Goal: Task Accomplishment & Management: Use online tool/utility

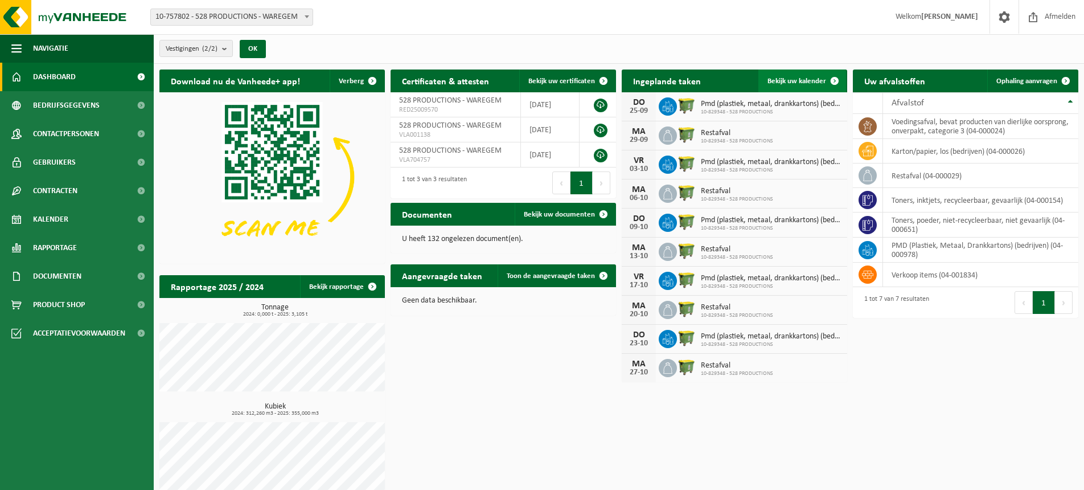
click at [834, 80] on span at bounding box center [835, 80] width 23 height 23
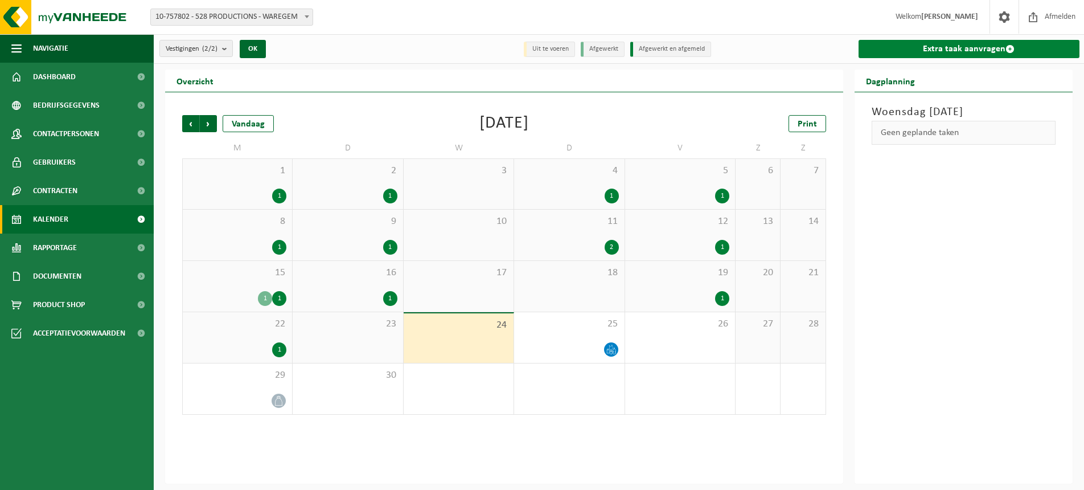
click at [967, 47] on link "Extra taak aanvragen" at bounding box center [970, 49] width 222 height 18
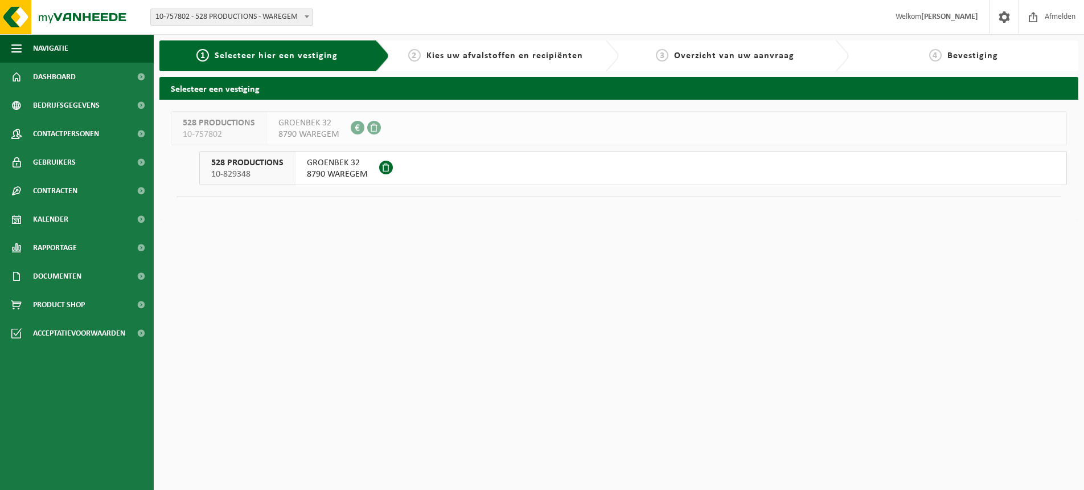
click at [249, 162] on span "528 PRODUCTIONS" at bounding box center [247, 162] width 72 height 11
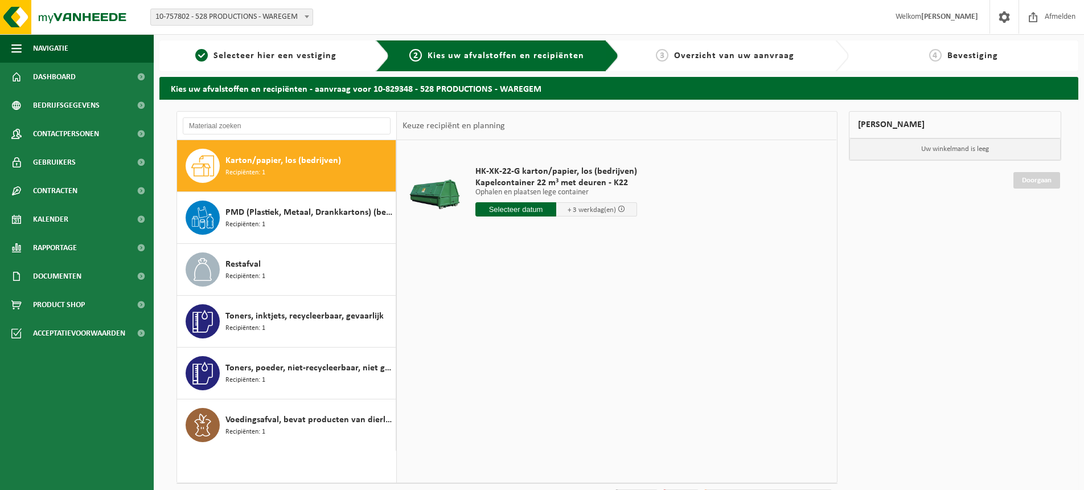
click at [619, 210] on span at bounding box center [621, 208] width 7 height 7
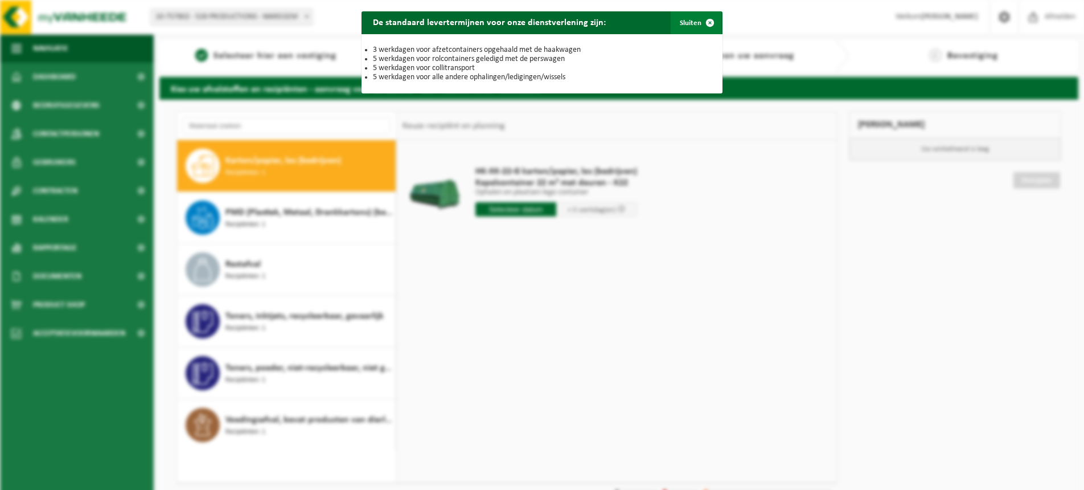
click at [709, 21] on span "button" at bounding box center [710, 22] width 23 height 23
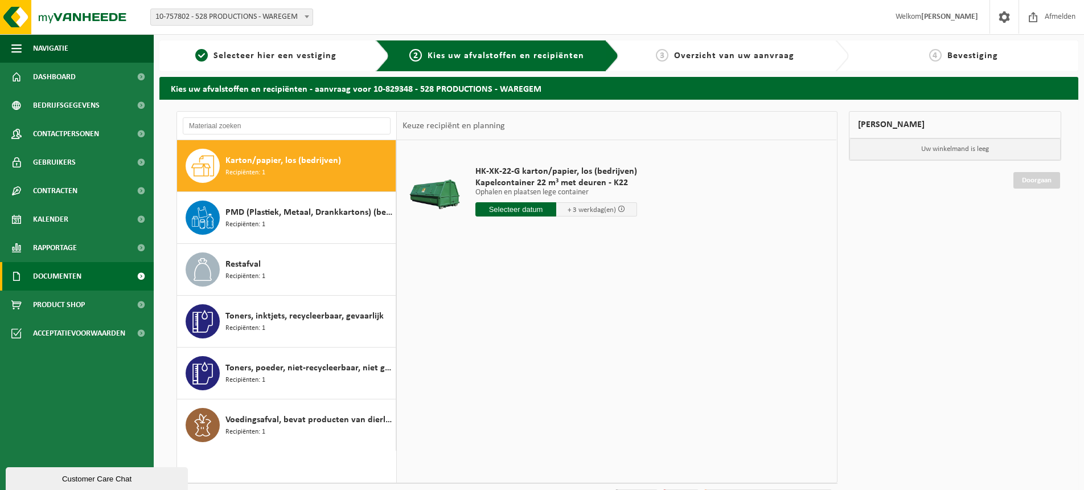
click at [55, 278] on span "Documenten" at bounding box center [57, 276] width 48 height 28
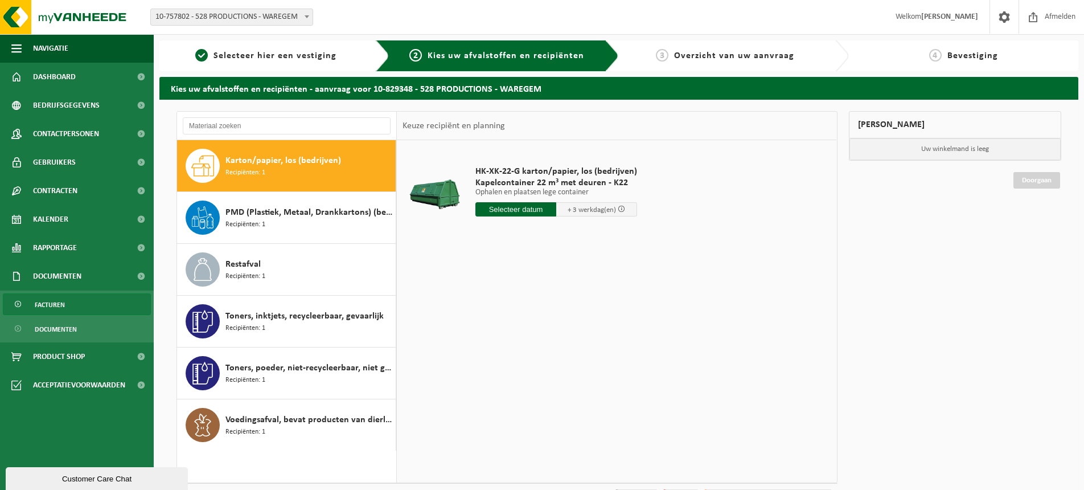
click at [64, 303] on span "Facturen" at bounding box center [50, 305] width 30 height 22
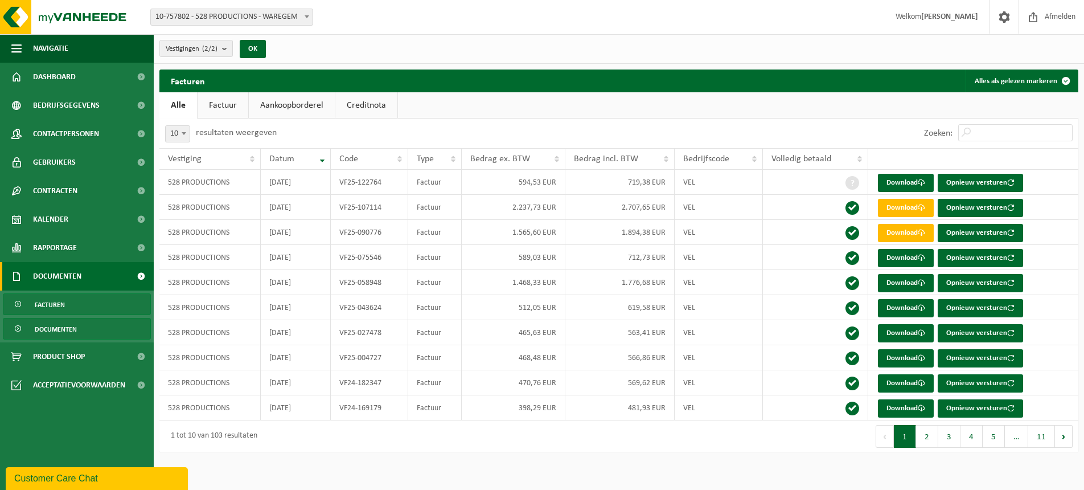
click at [66, 326] on span "Documenten" at bounding box center [56, 329] width 42 height 22
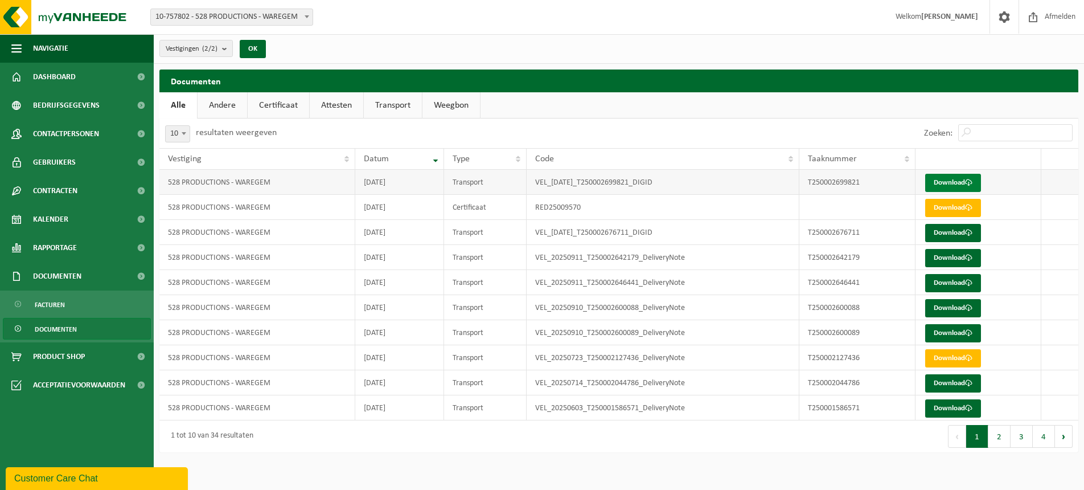
click at [971, 181] on span at bounding box center [968, 182] width 7 height 7
click at [440, 102] on link "Weegbon" at bounding box center [452, 105] width 58 height 26
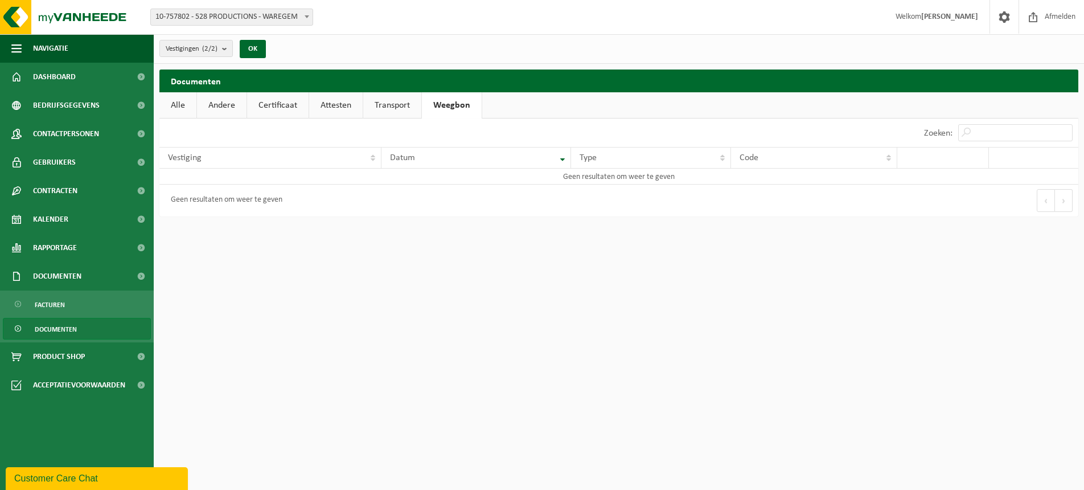
click at [214, 109] on link "Andere" at bounding box center [222, 105] width 50 height 26
click at [269, 106] on link "Certificaat" at bounding box center [280, 105] width 62 height 26
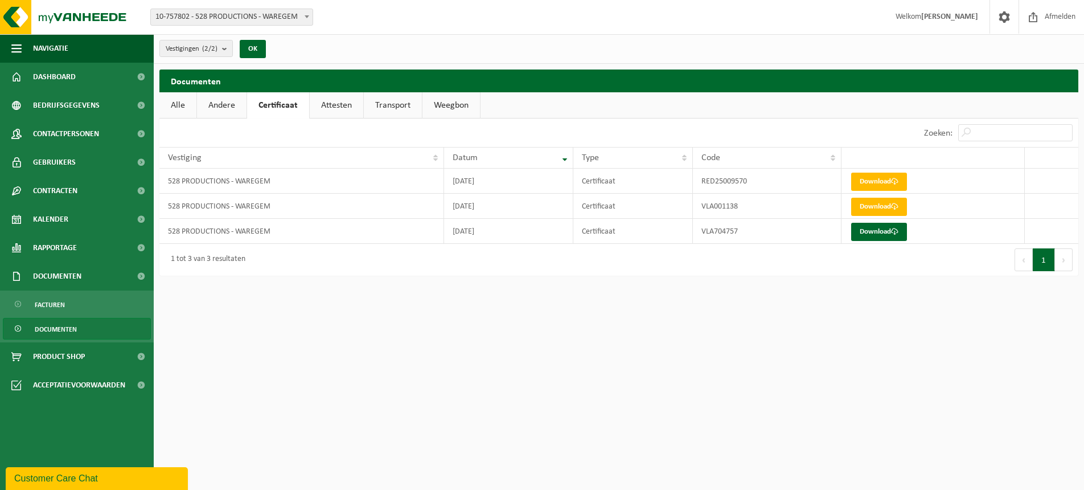
click at [353, 107] on link "Attesten" at bounding box center [337, 105] width 54 height 26
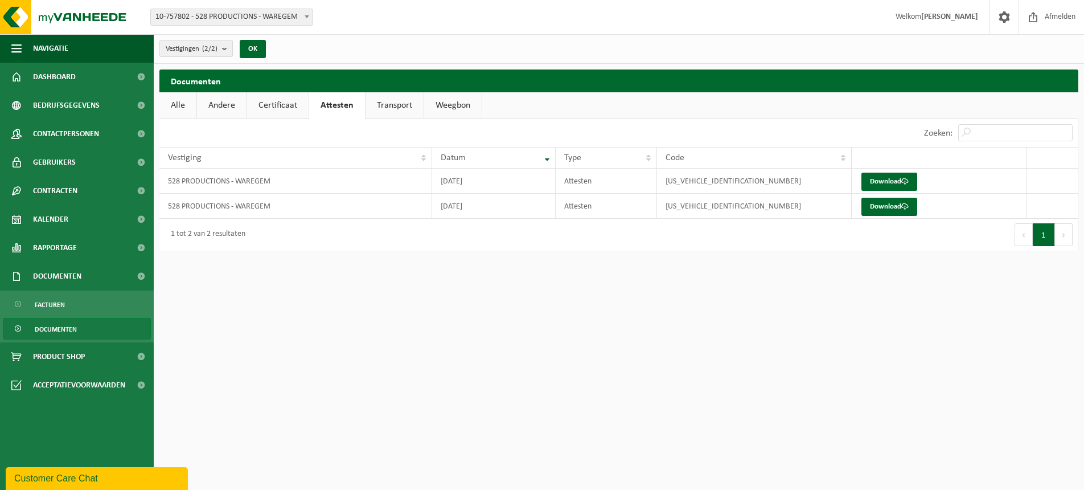
click at [277, 103] on link "Certificaat" at bounding box center [278, 105] width 62 height 26
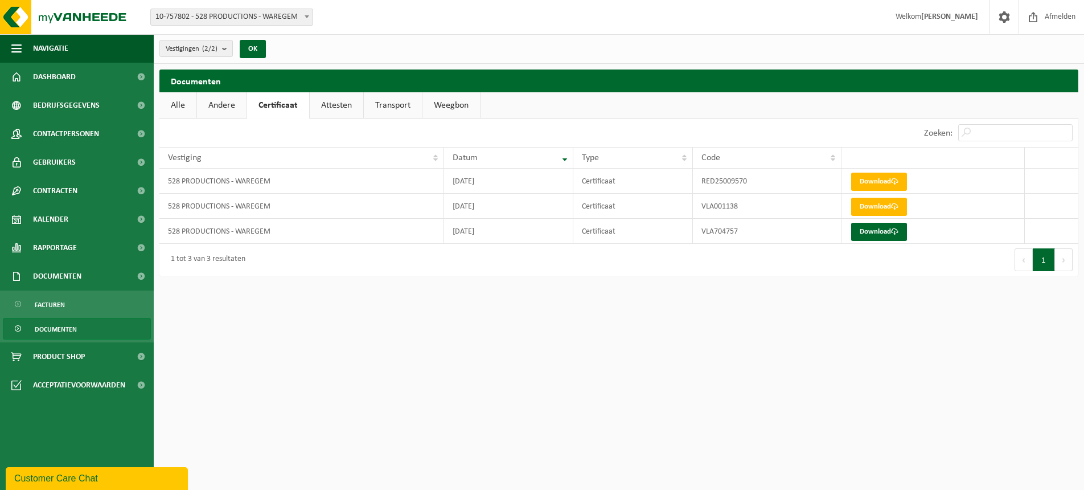
click at [331, 103] on link "Attesten" at bounding box center [337, 105] width 54 height 26
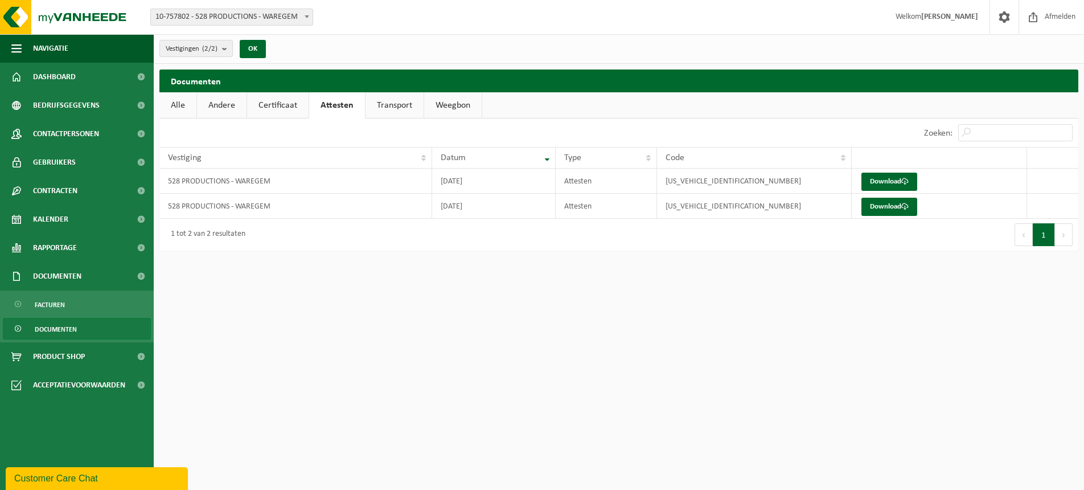
click at [396, 105] on link "Transport" at bounding box center [395, 105] width 58 height 26
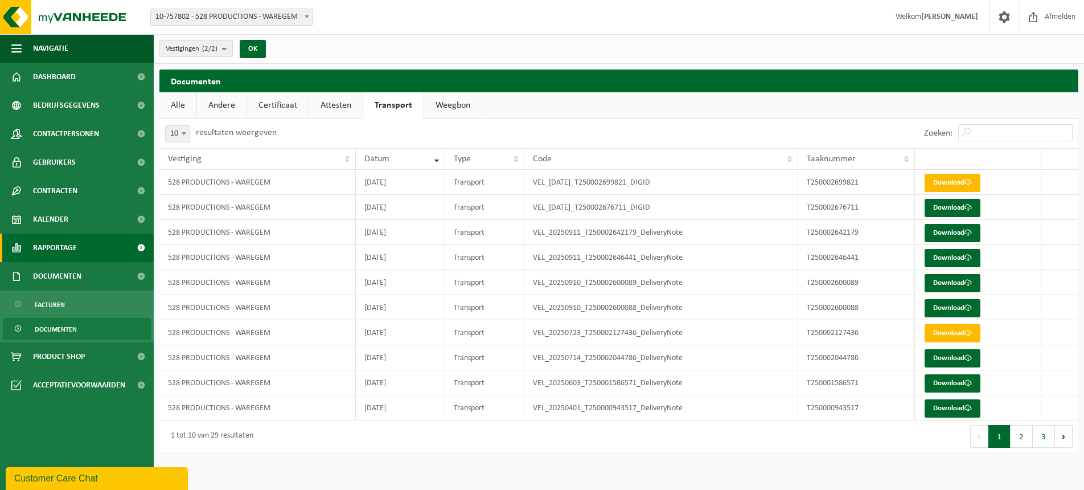
click at [54, 245] on span "Rapportage" at bounding box center [55, 248] width 44 height 28
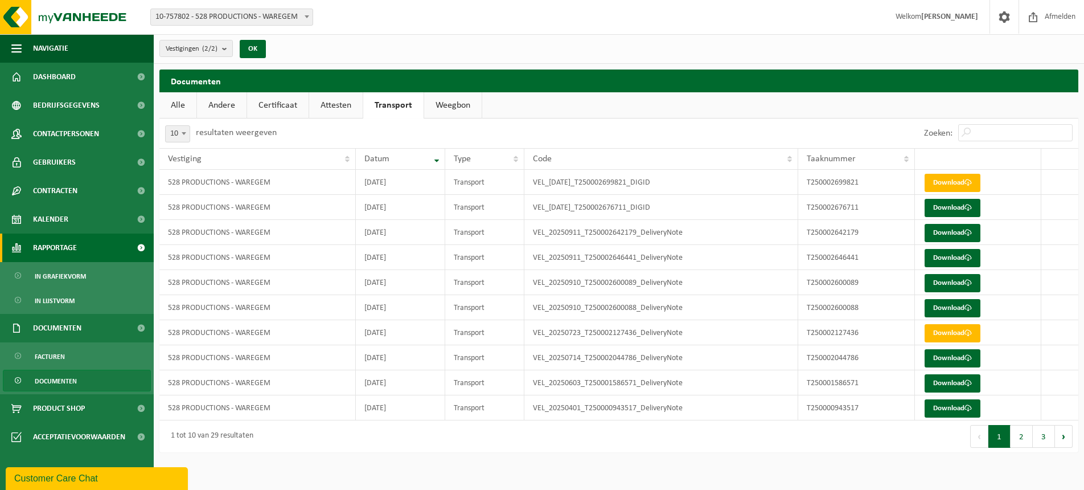
click at [54, 245] on span "Rapportage" at bounding box center [55, 248] width 44 height 28
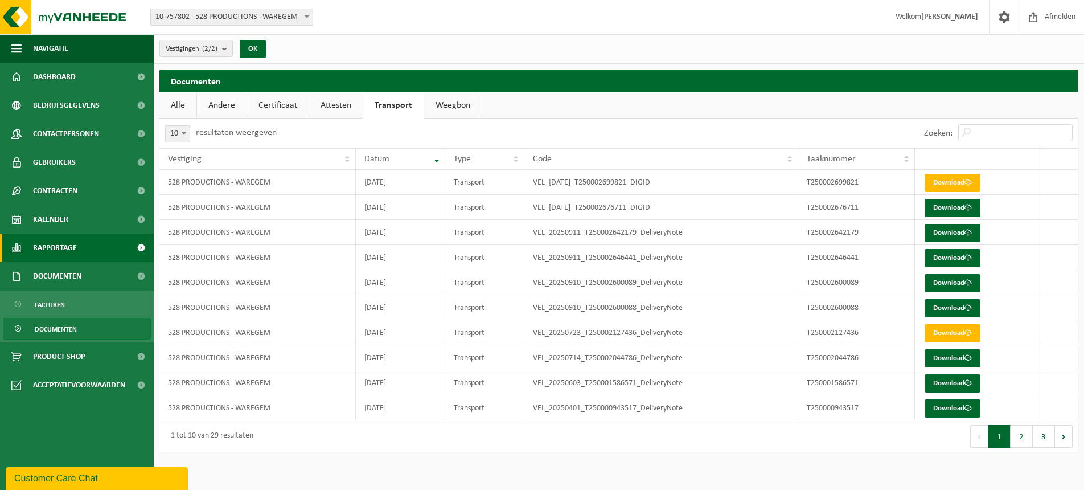
click at [54, 245] on span "Rapportage" at bounding box center [55, 248] width 44 height 28
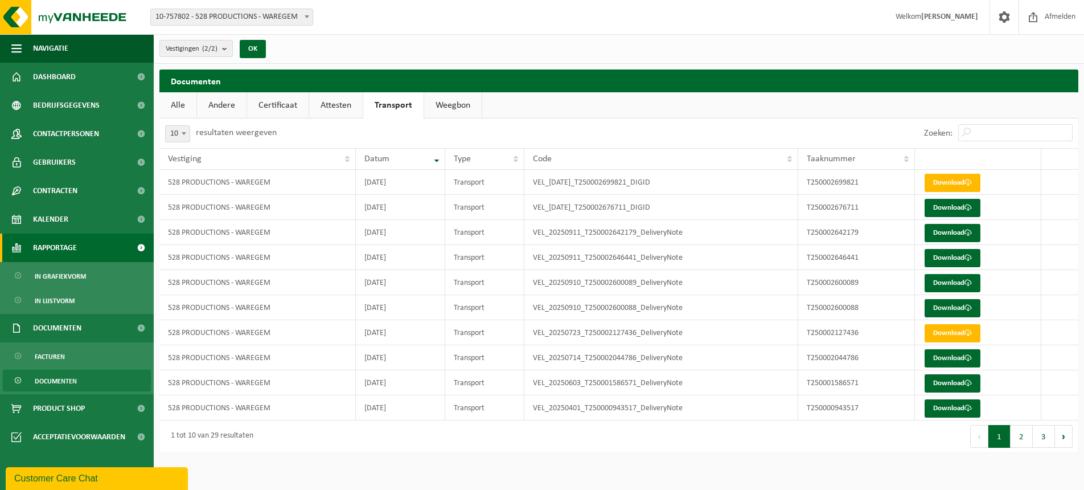
click at [54, 245] on span "Rapportage" at bounding box center [55, 248] width 44 height 28
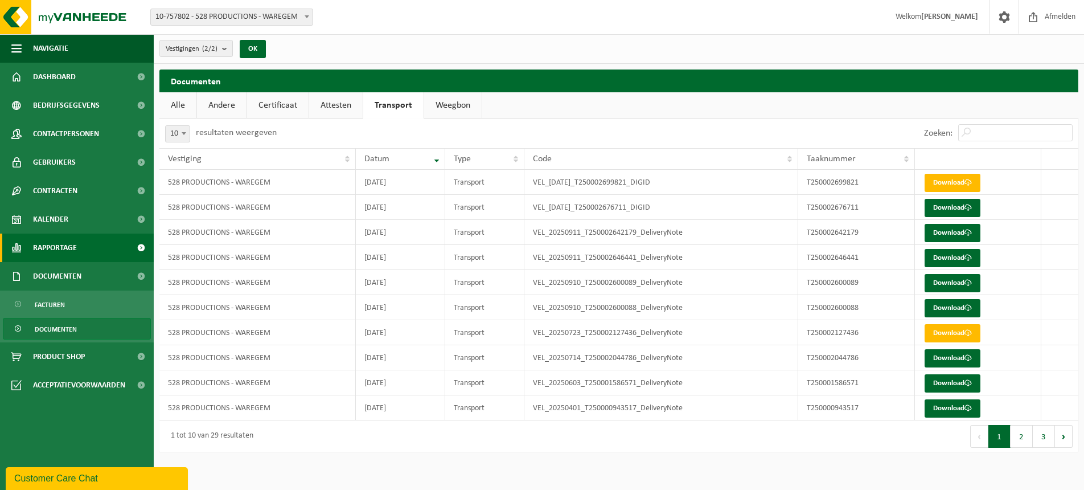
click at [54, 245] on span "Rapportage" at bounding box center [55, 248] width 44 height 28
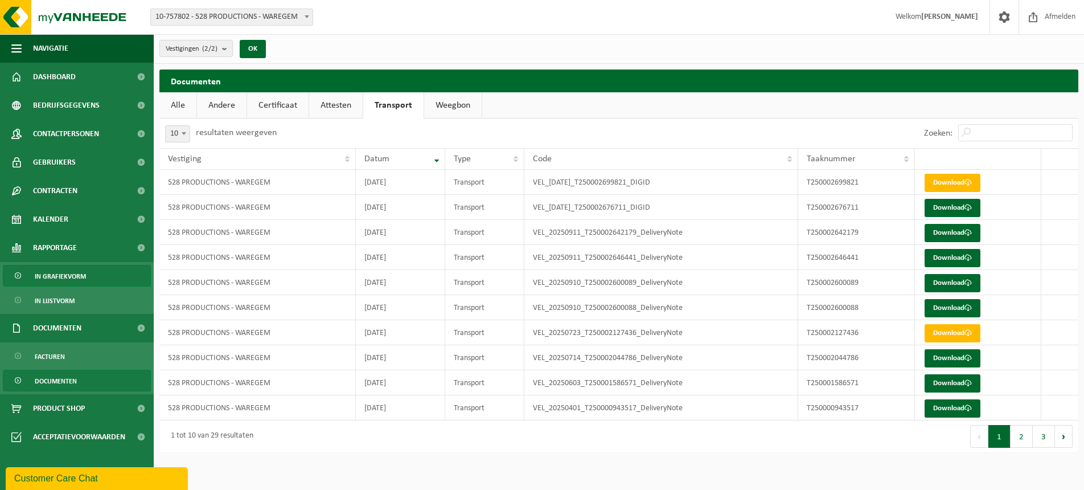
click at [63, 272] on span "In grafiekvorm" at bounding box center [60, 276] width 51 height 22
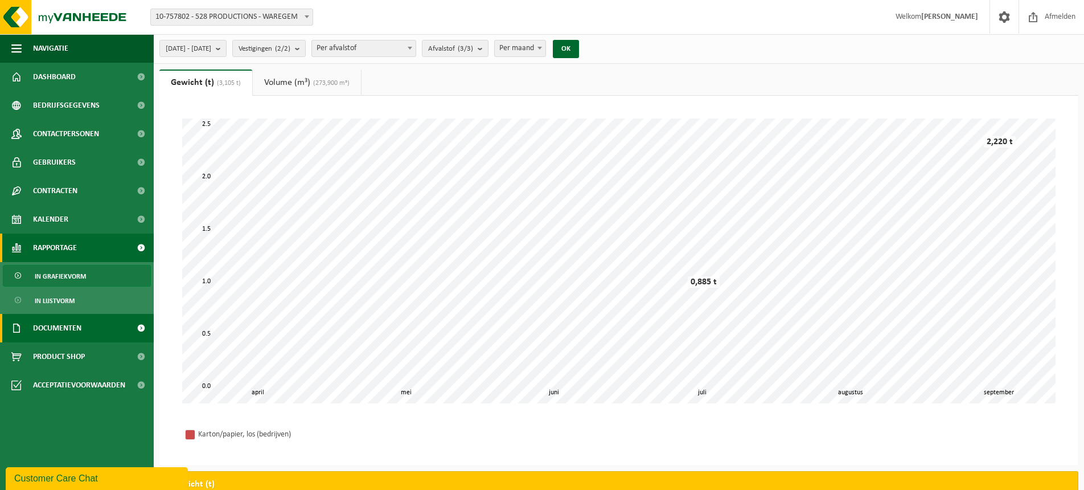
click at [55, 326] on span "Documenten" at bounding box center [57, 328] width 48 height 28
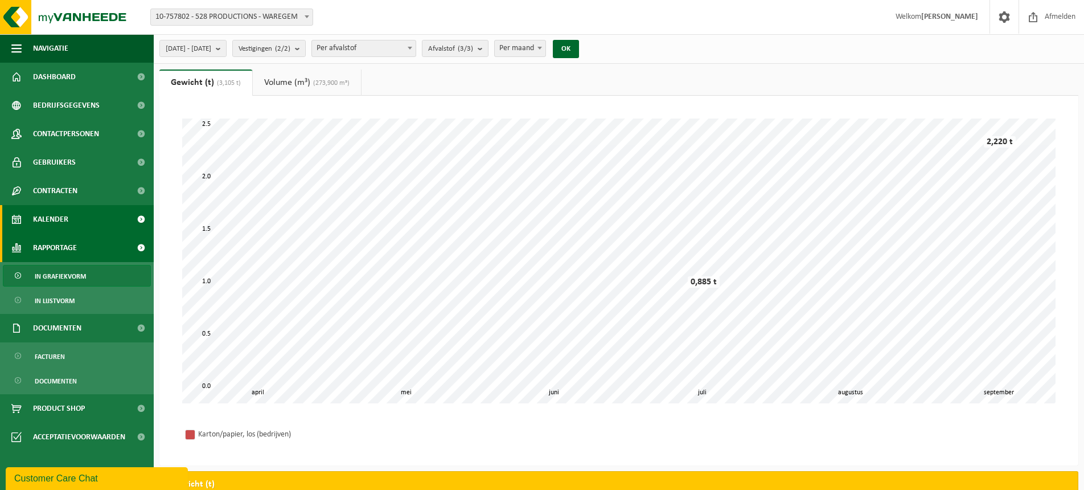
click at [44, 217] on span "Kalender" at bounding box center [50, 219] width 35 height 28
